Goal: Task Accomplishment & Management: Complete application form

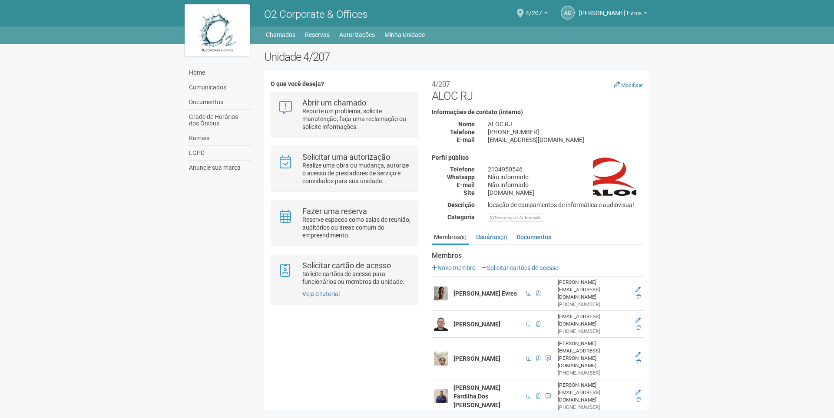
scroll to position [49, 0]
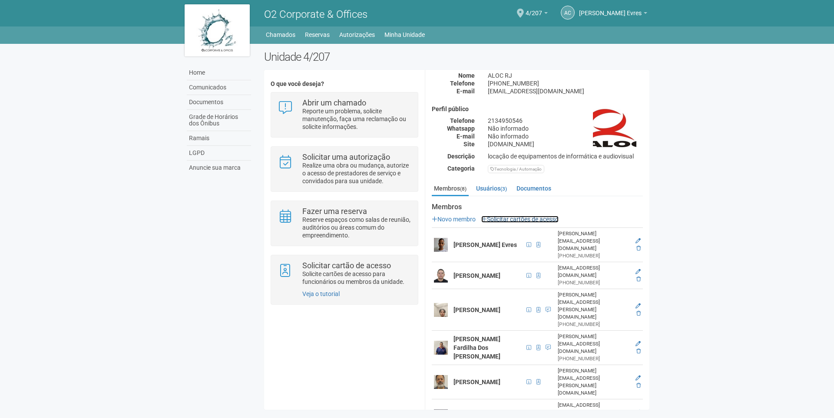
click at [501, 216] on link "Solicitar cartões de acesso" at bounding box center [519, 219] width 77 height 7
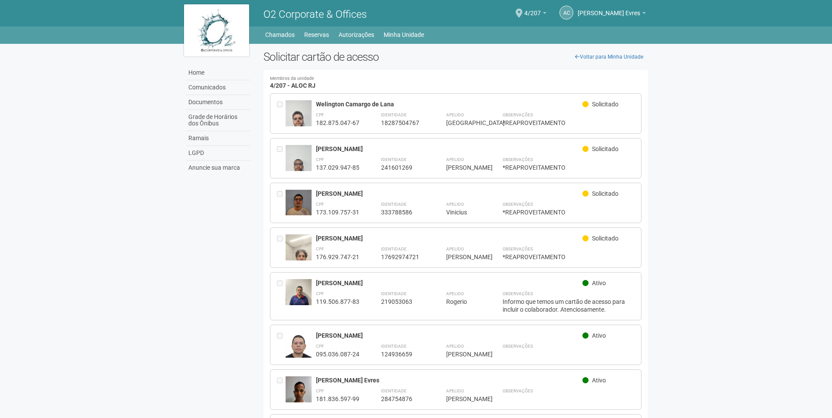
click at [302, 250] on img at bounding box center [299, 251] width 26 height 35
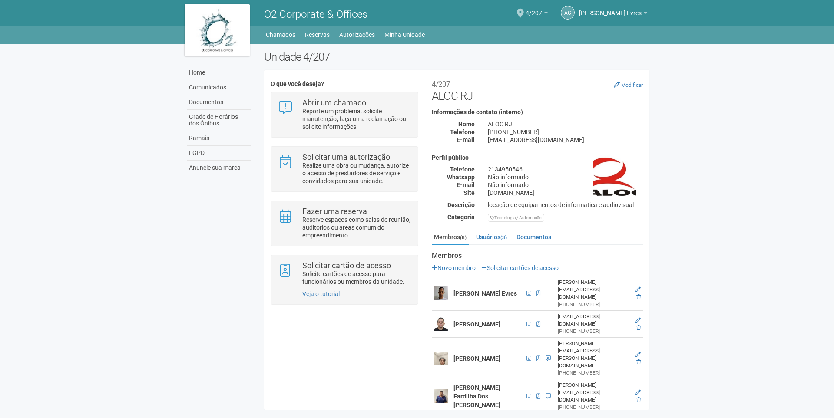
click at [442, 352] on img at bounding box center [441, 359] width 14 height 14
click at [633, 338] on td at bounding box center [637, 359] width 11 height 42
click at [635, 352] on icon at bounding box center [637, 354] width 5 height 5
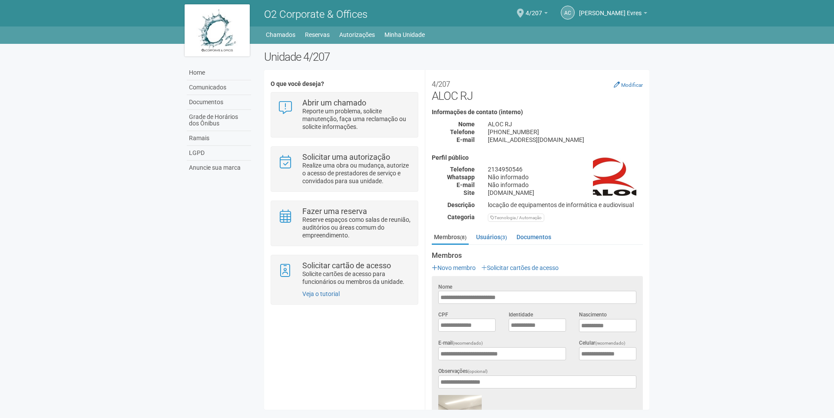
scroll to position [174, 0]
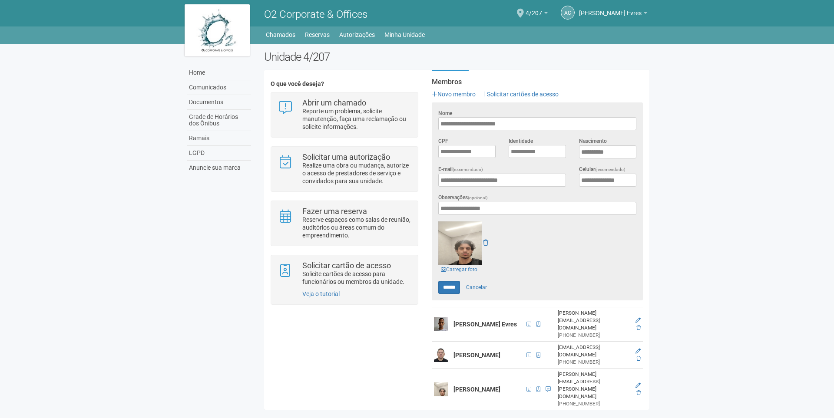
click at [457, 243] on img at bounding box center [459, 242] width 43 height 43
click at [469, 251] on img at bounding box center [459, 242] width 43 height 43
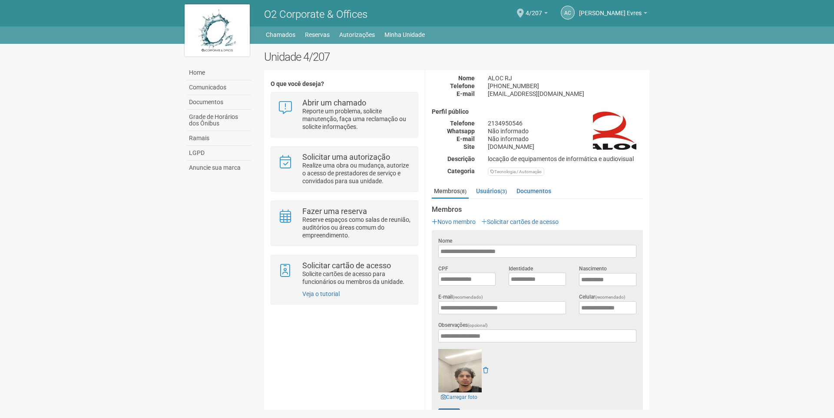
scroll to position [43, 0]
